Goal: Use online tool/utility: Use online tool/utility

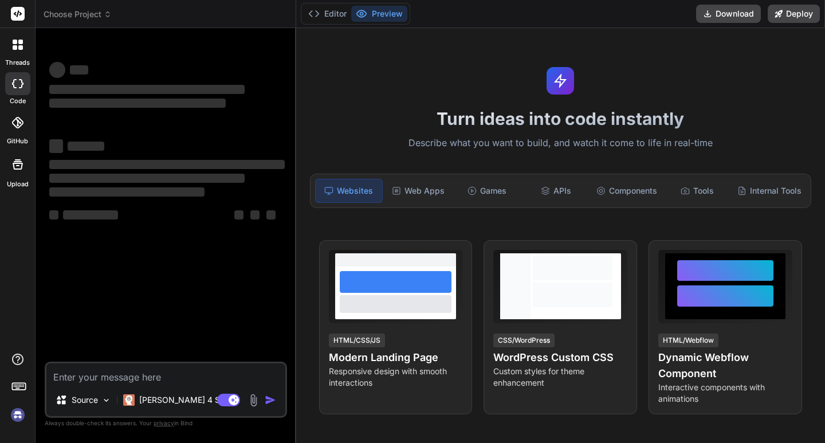
type textarea "x"
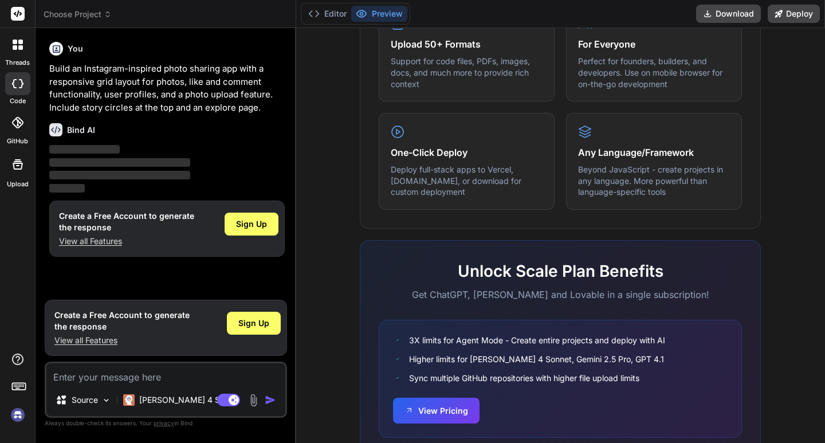
scroll to position [677, 0]
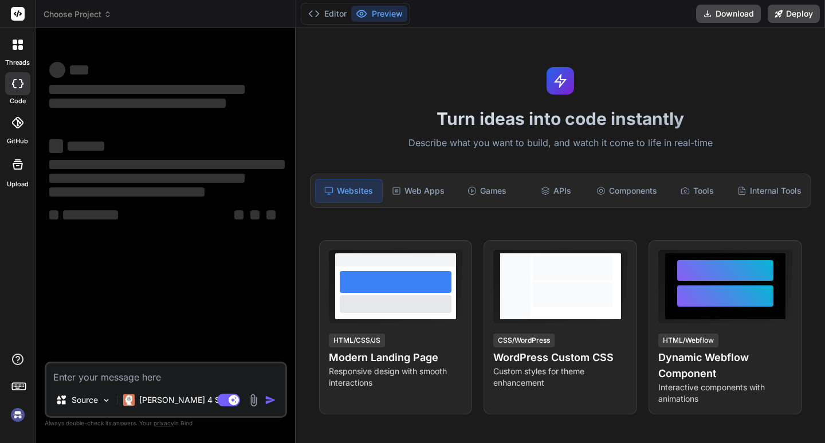
type textarea "x"
